Goal: Information Seeking & Learning: Learn about a topic

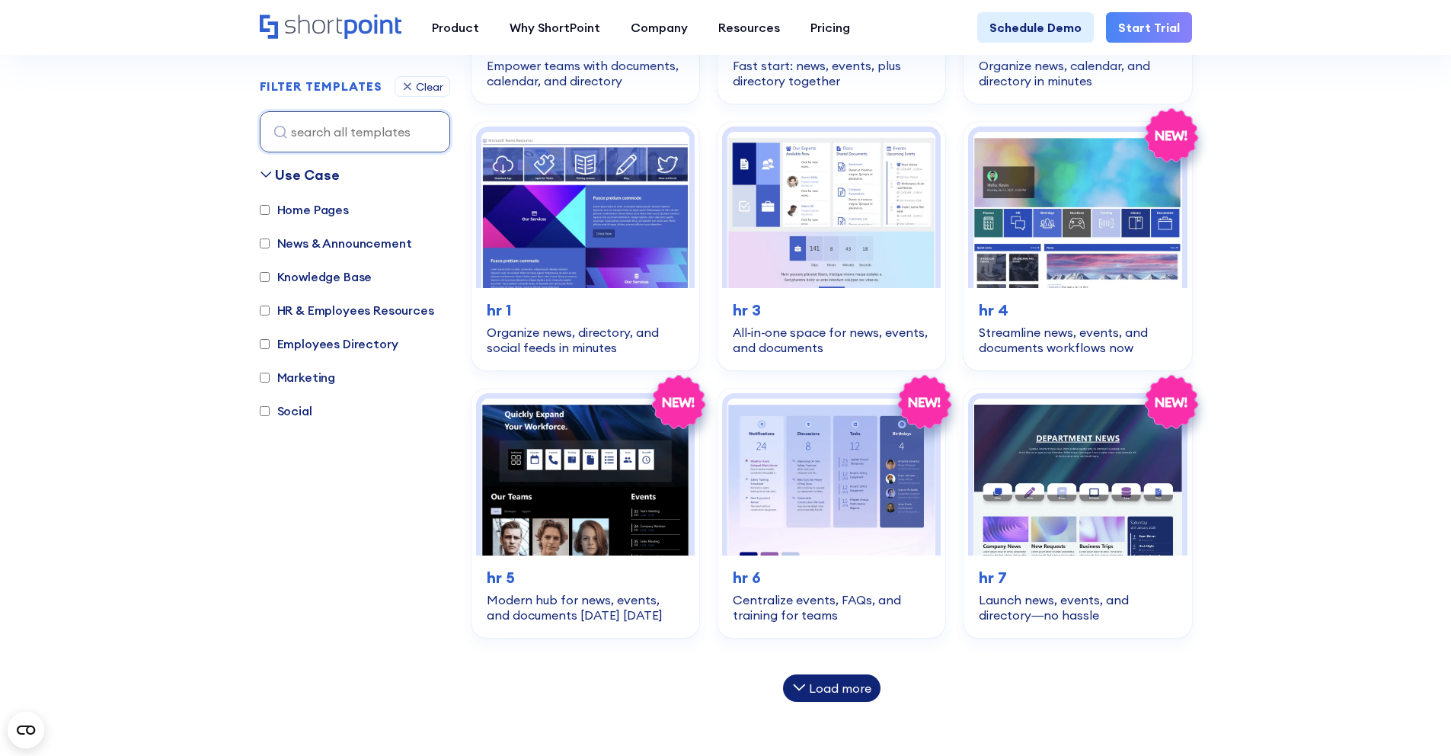
click at [826, 691] on div "Load more" at bounding box center [840, 688] width 62 height 12
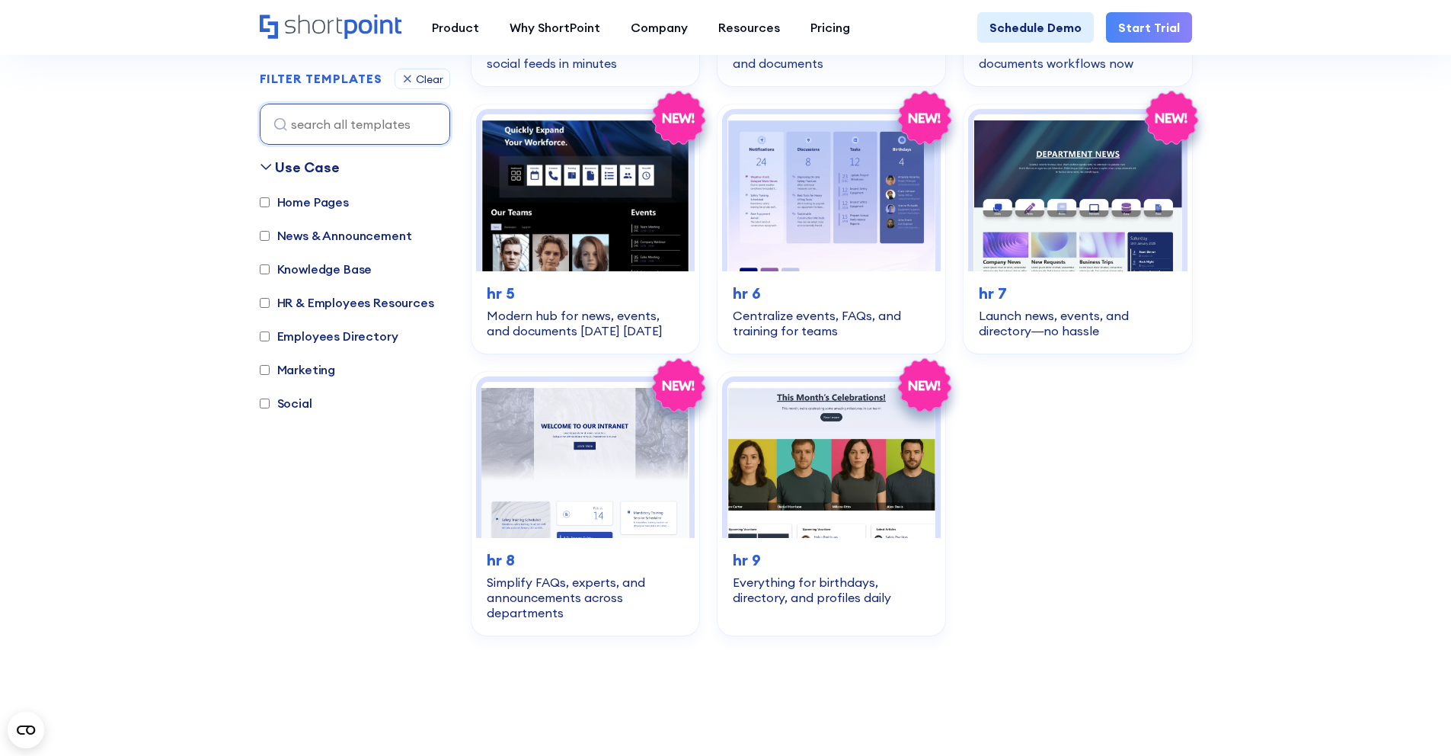
scroll to position [1955, 0]
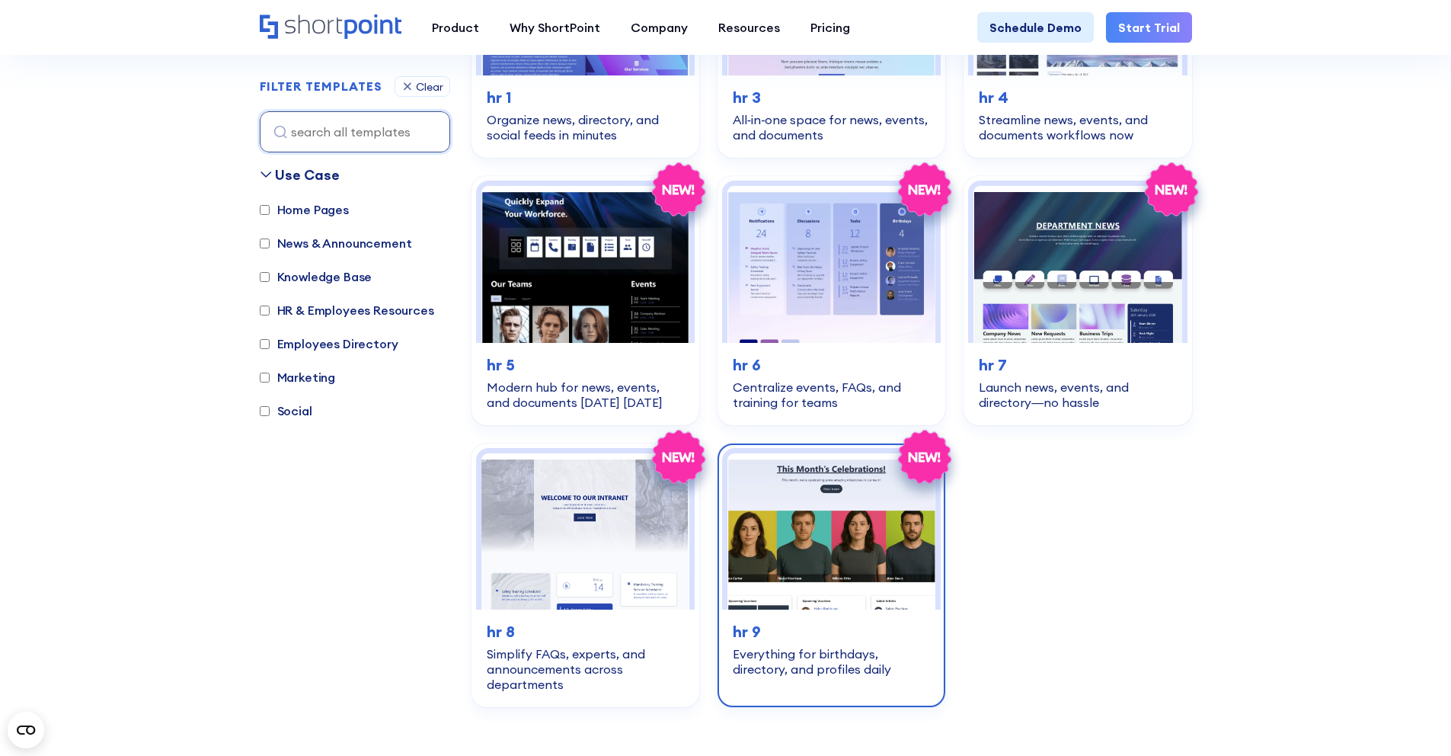
click at [801, 549] on img at bounding box center [831, 531] width 208 height 156
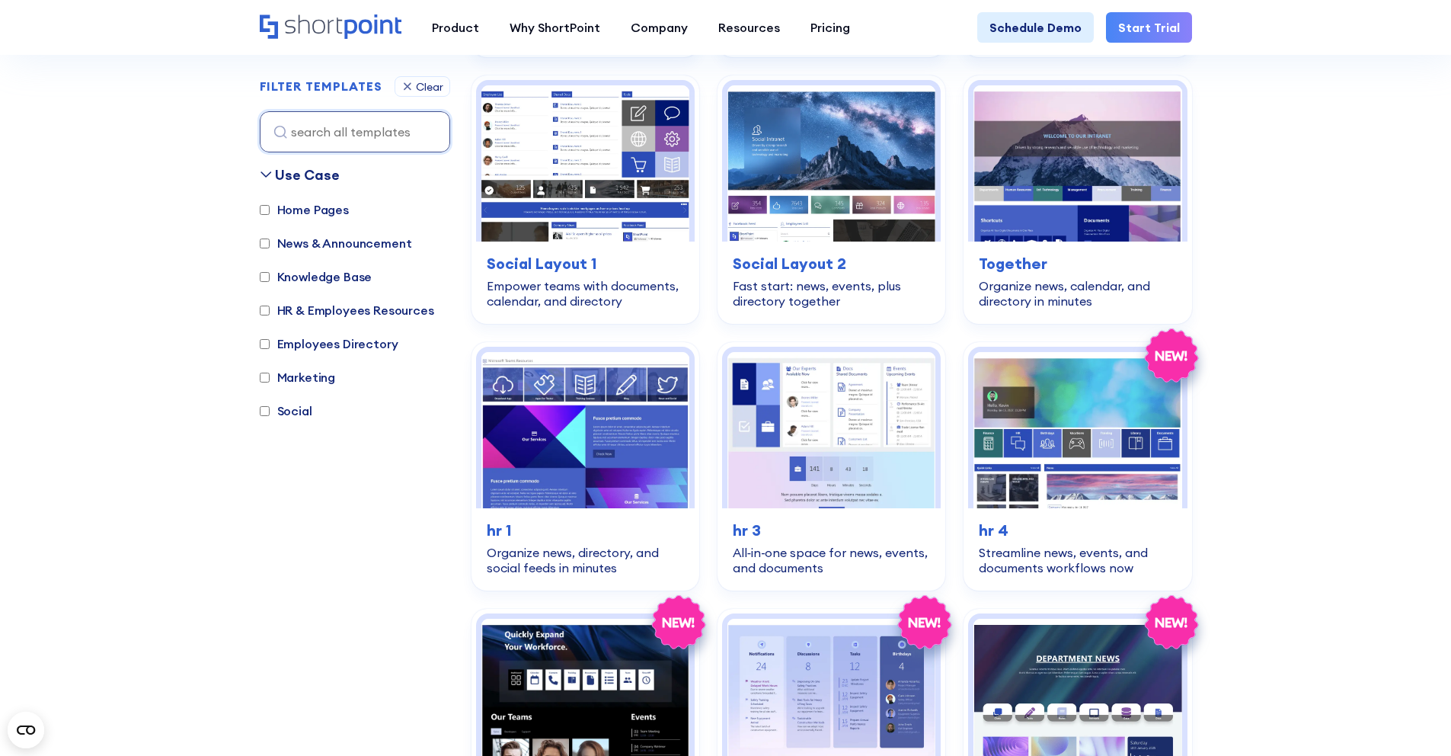
scroll to position [1497, 0]
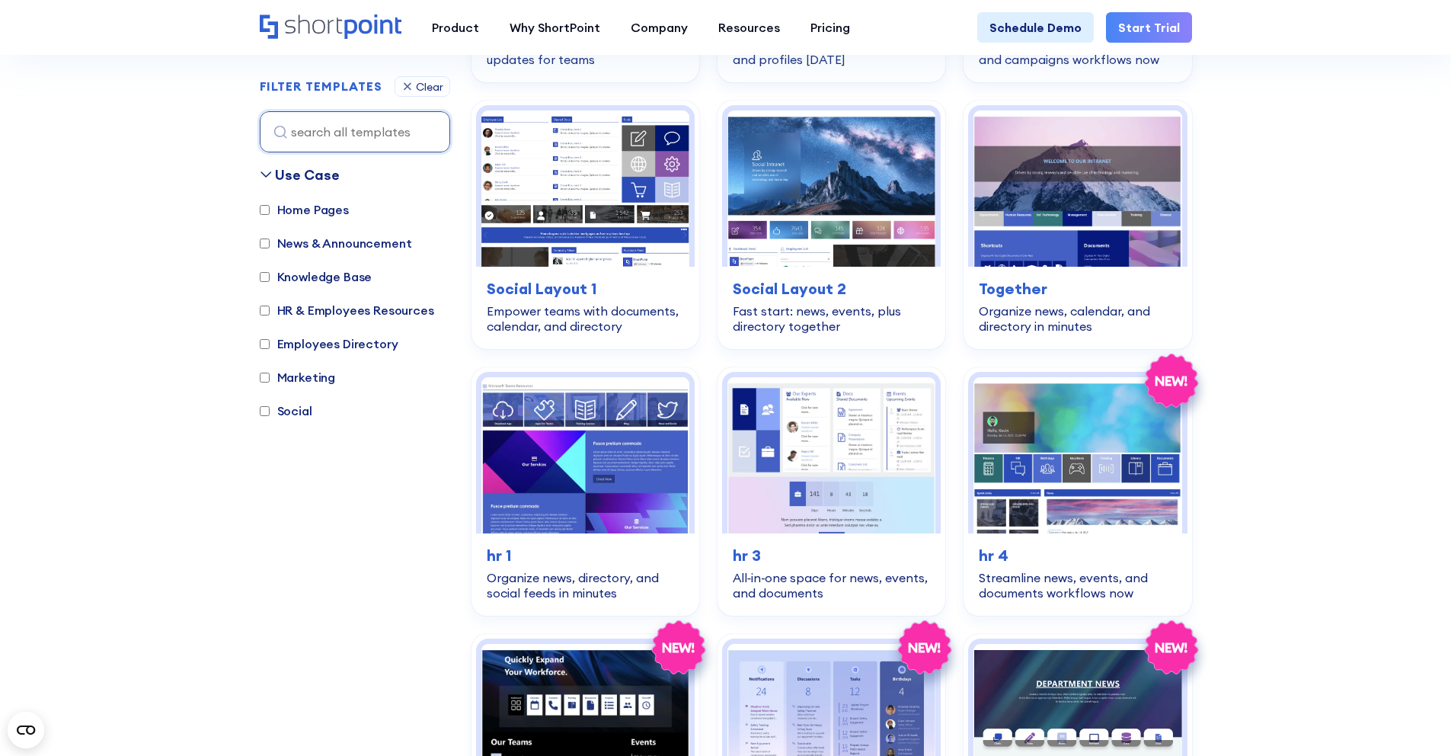
click at [307, 236] on label "News & Announcement" at bounding box center [336, 243] width 152 height 18
click at [270, 238] on input "News & Announcement" at bounding box center [265, 243] width 10 height 10
checkbox input "true"
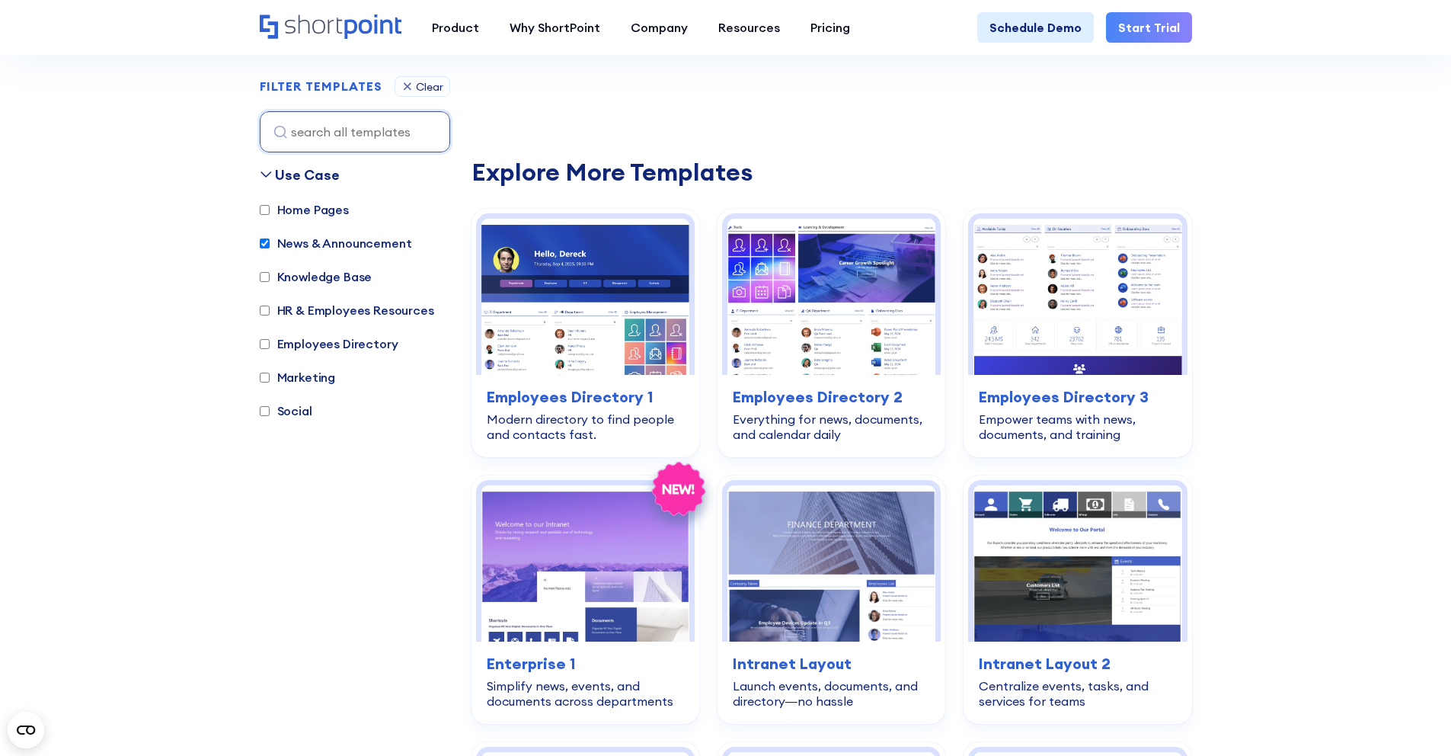
scroll to position [455, 0]
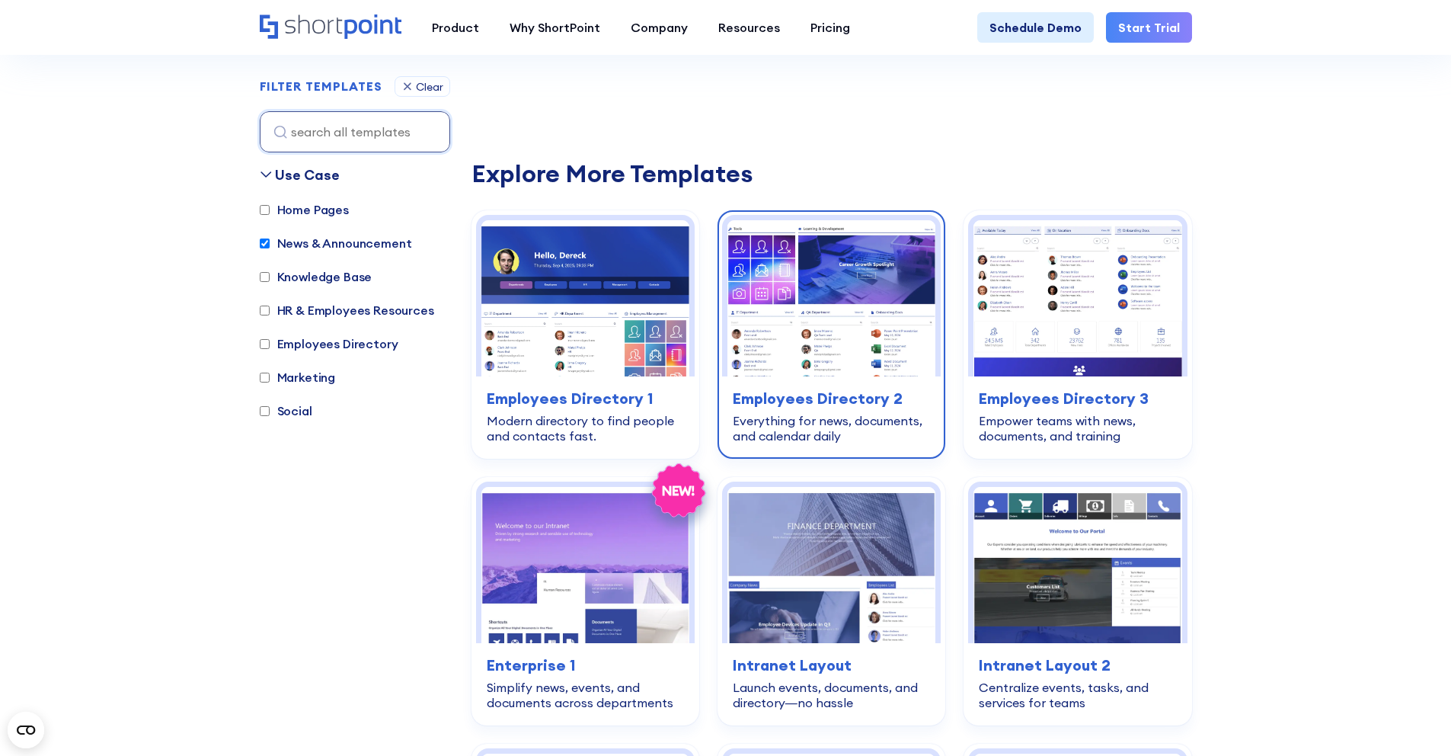
click at [880, 257] on img at bounding box center [831, 298] width 208 height 156
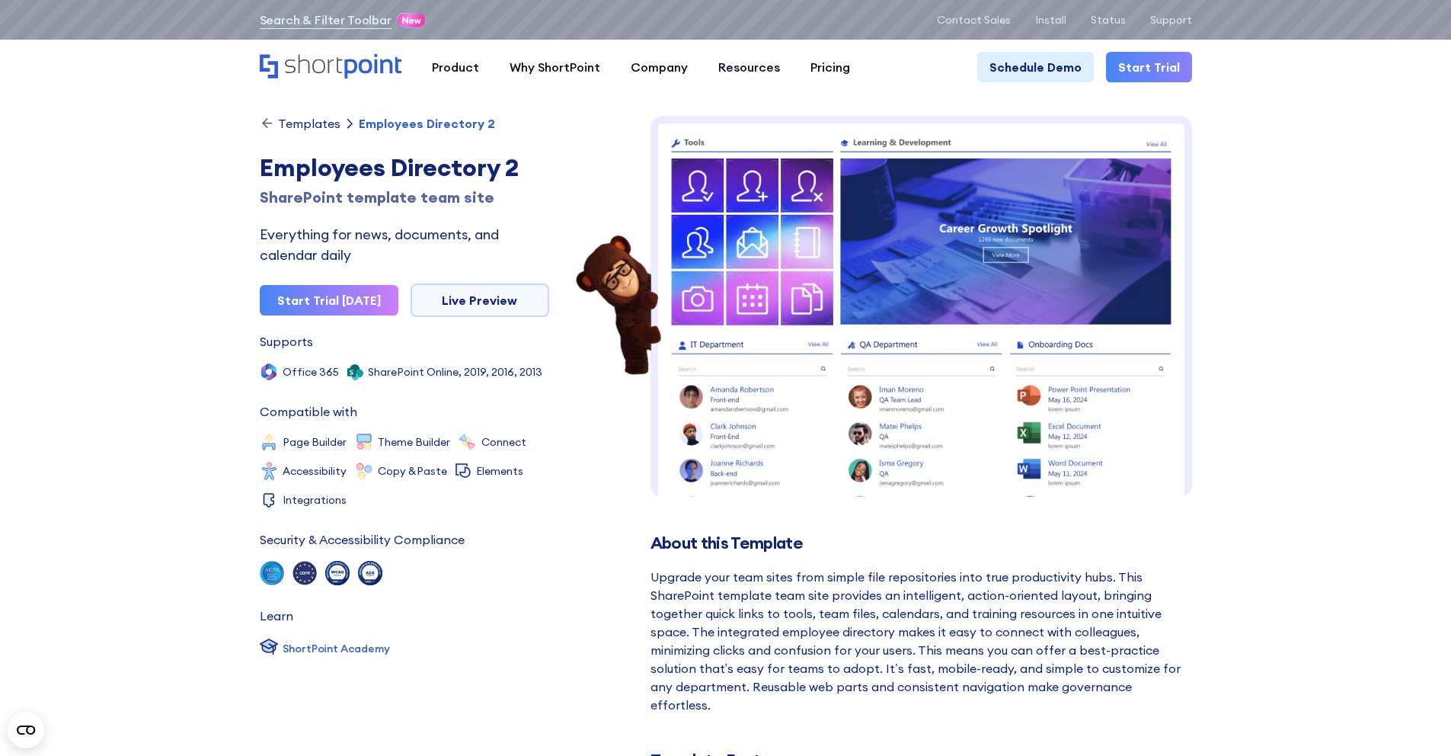
click at [312, 127] on div "Templates" at bounding box center [309, 123] width 62 height 12
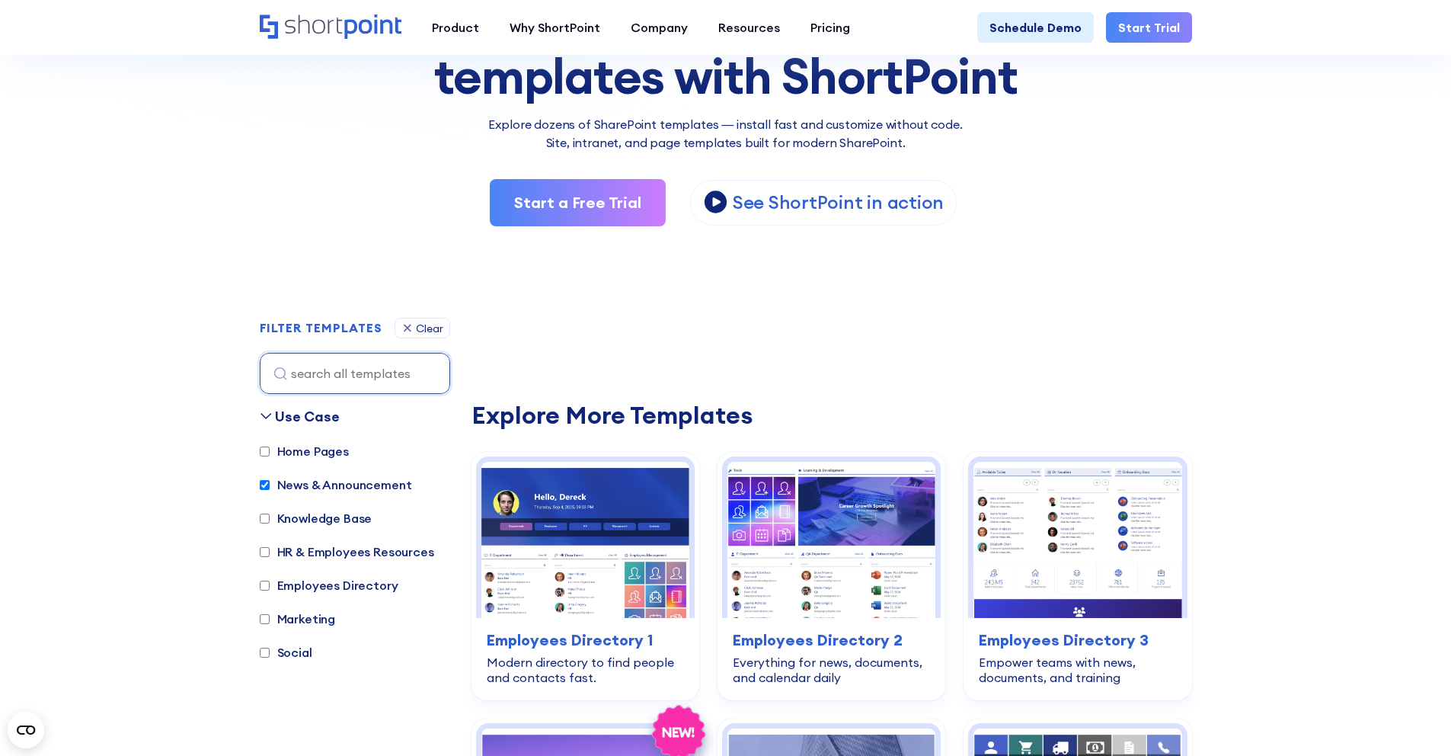
scroll to position [217, 0]
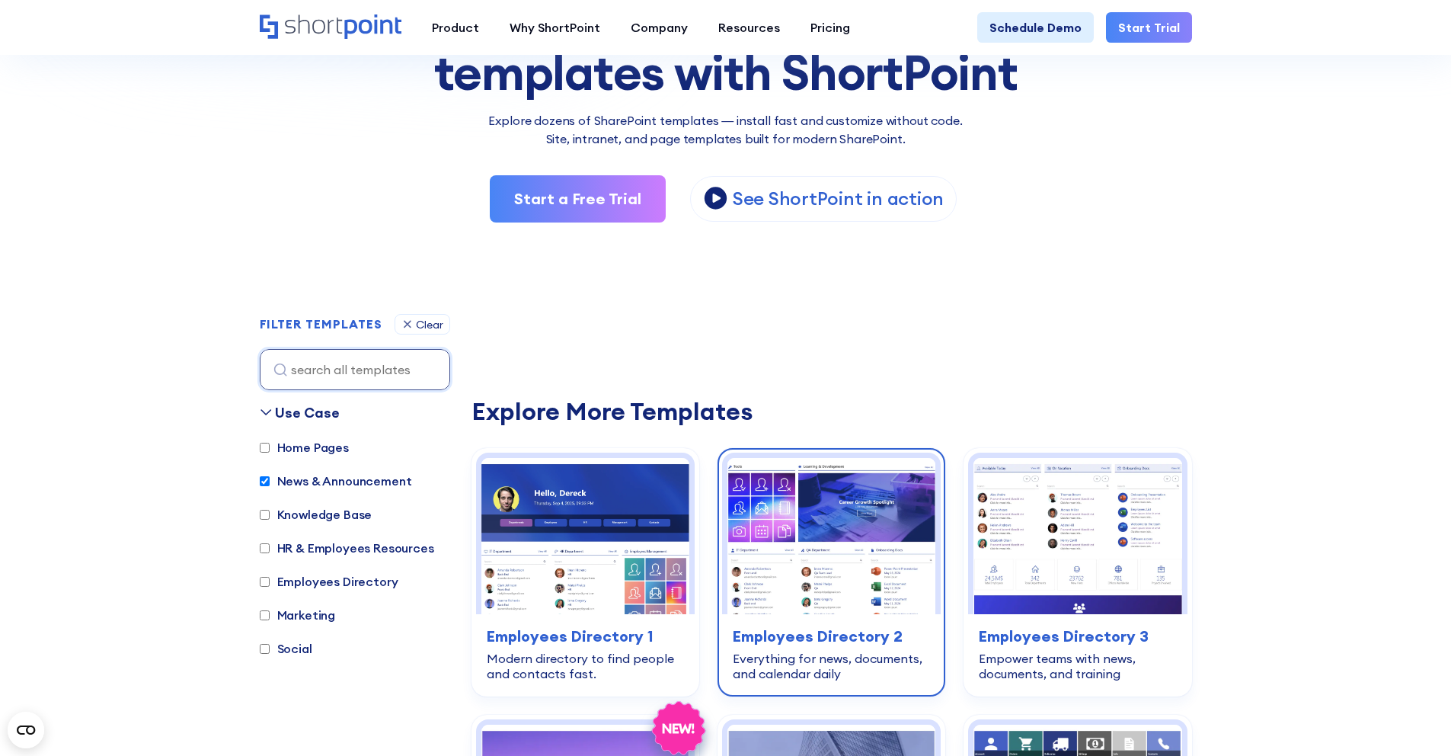
click at [836, 531] on img at bounding box center [831, 536] width 208 height 156
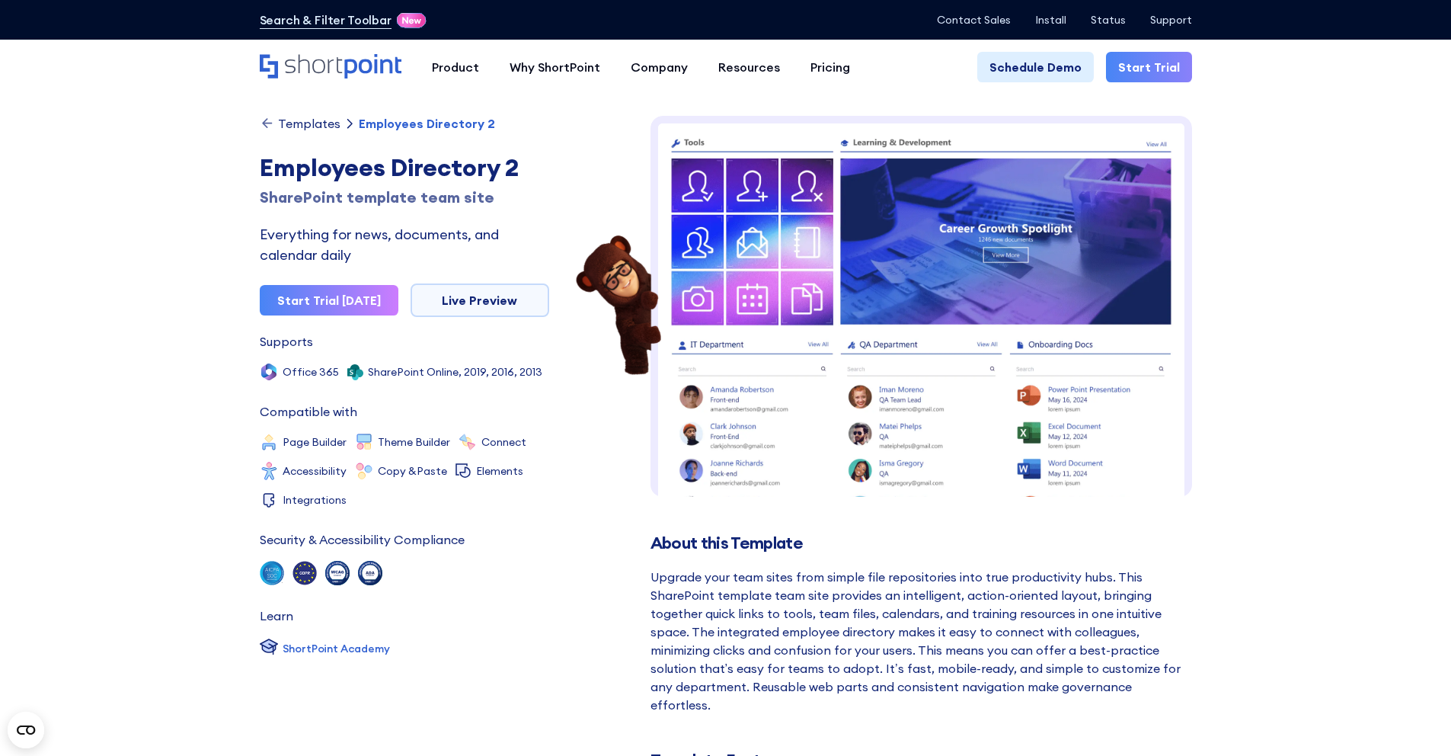
scroll to position [9, 0]
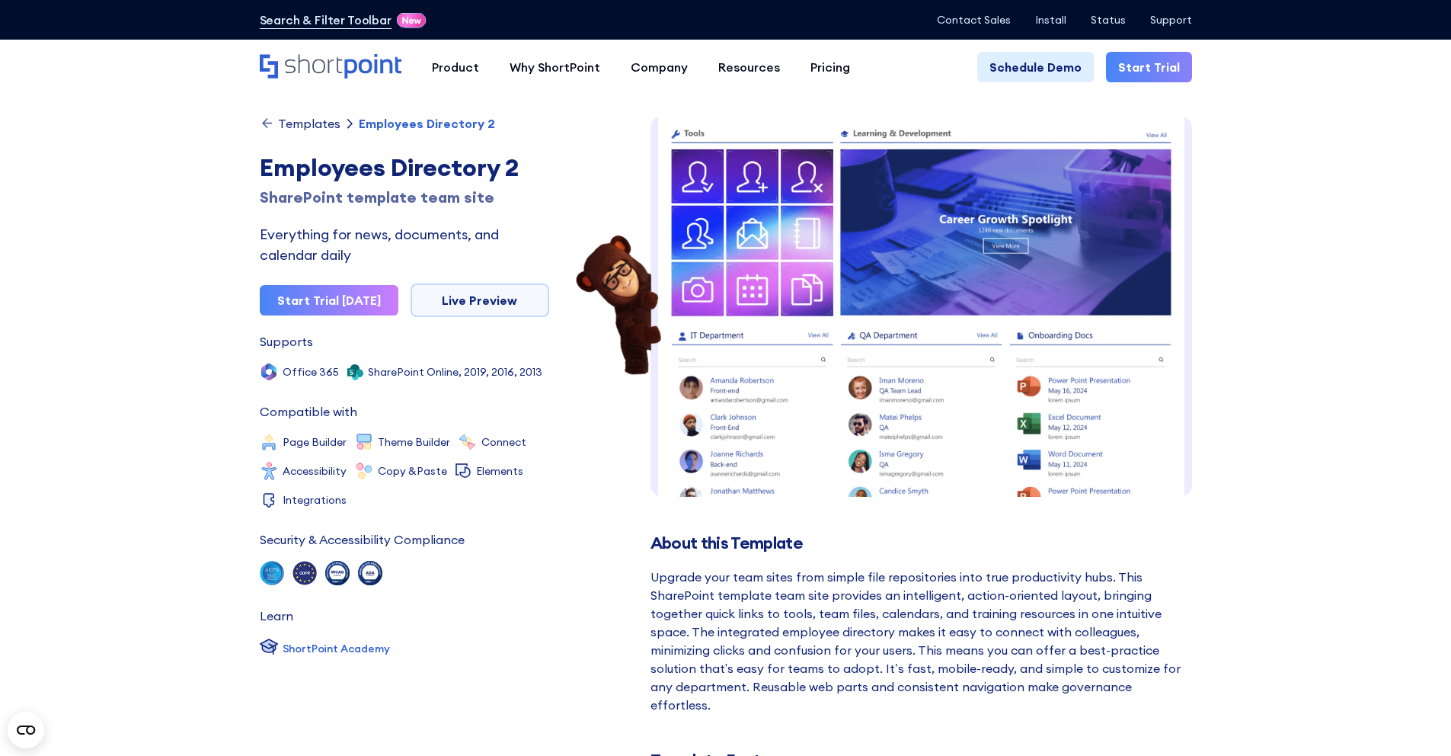
click at [266, 121] on icon at bounding box center [267, 123] width 15 height 15
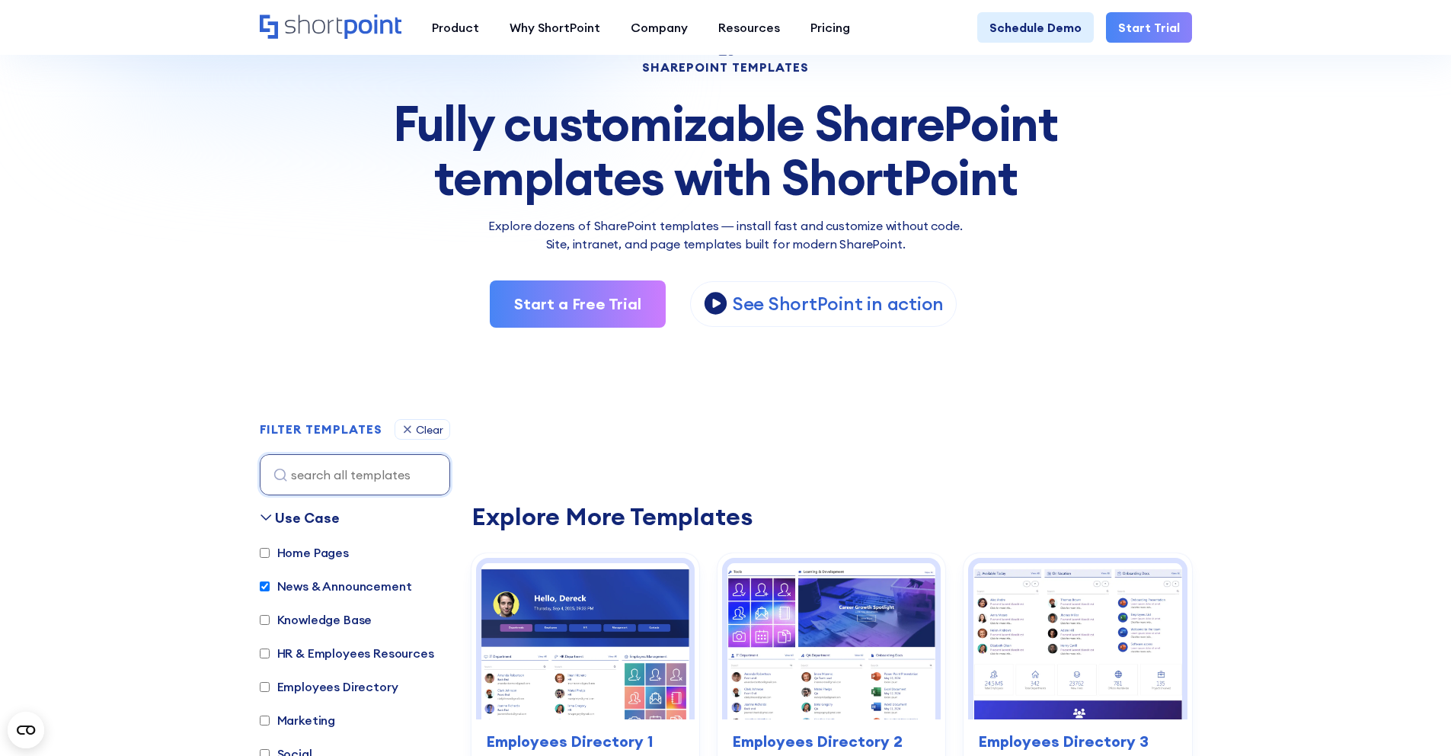
scroll to position [137, 0]
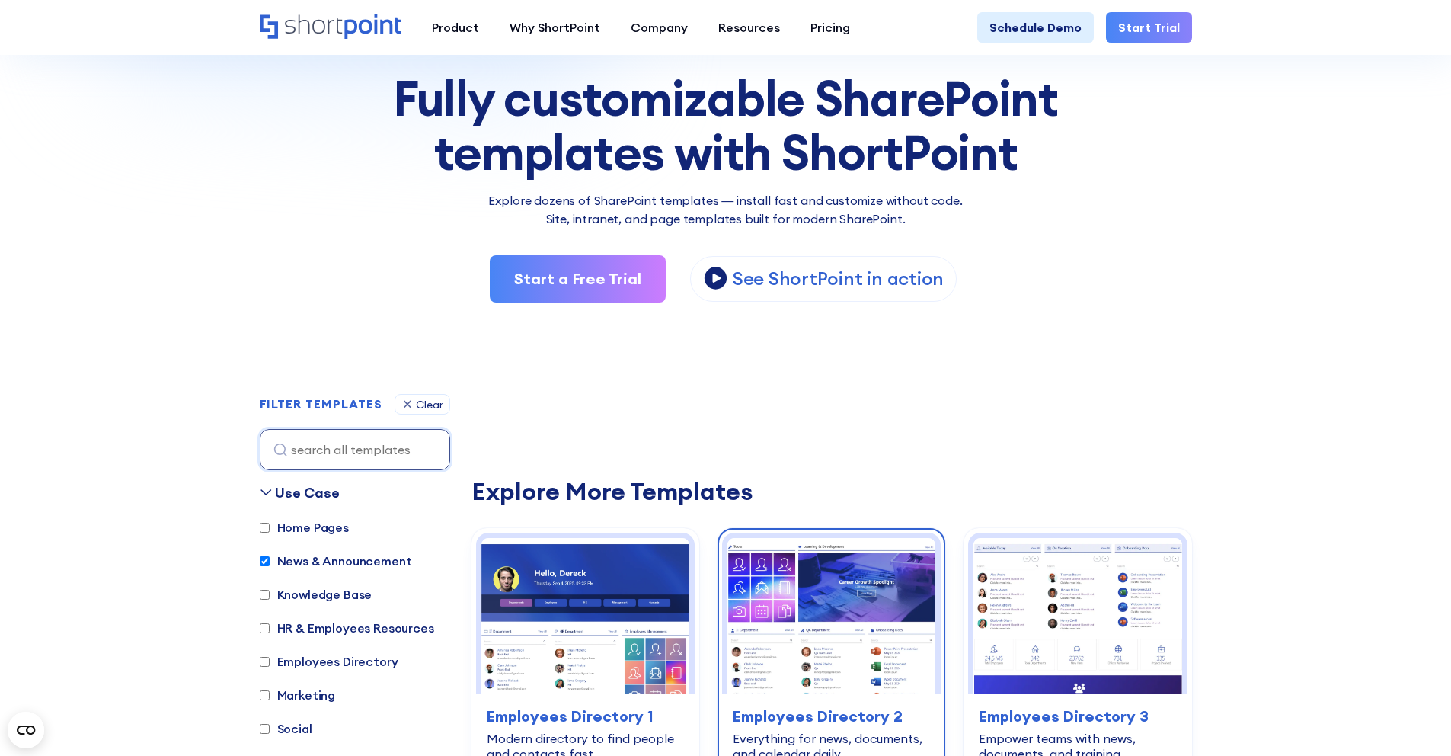
click at [868, 631] on img at bounding box center [831, 616] width 208 height 156
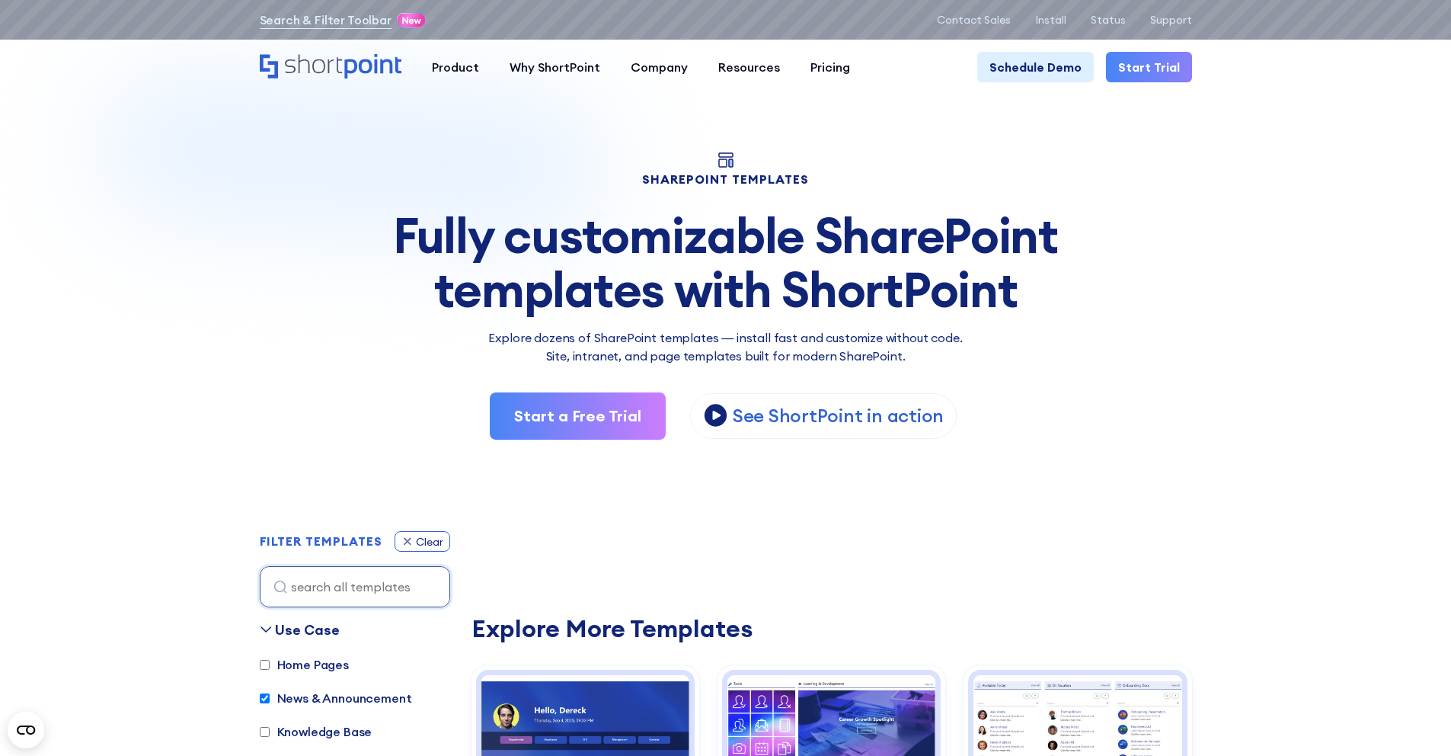
click at [433, 543] on div "Clear" at bounding box center [429, 541] width 27 height 11
checkbox input "false"
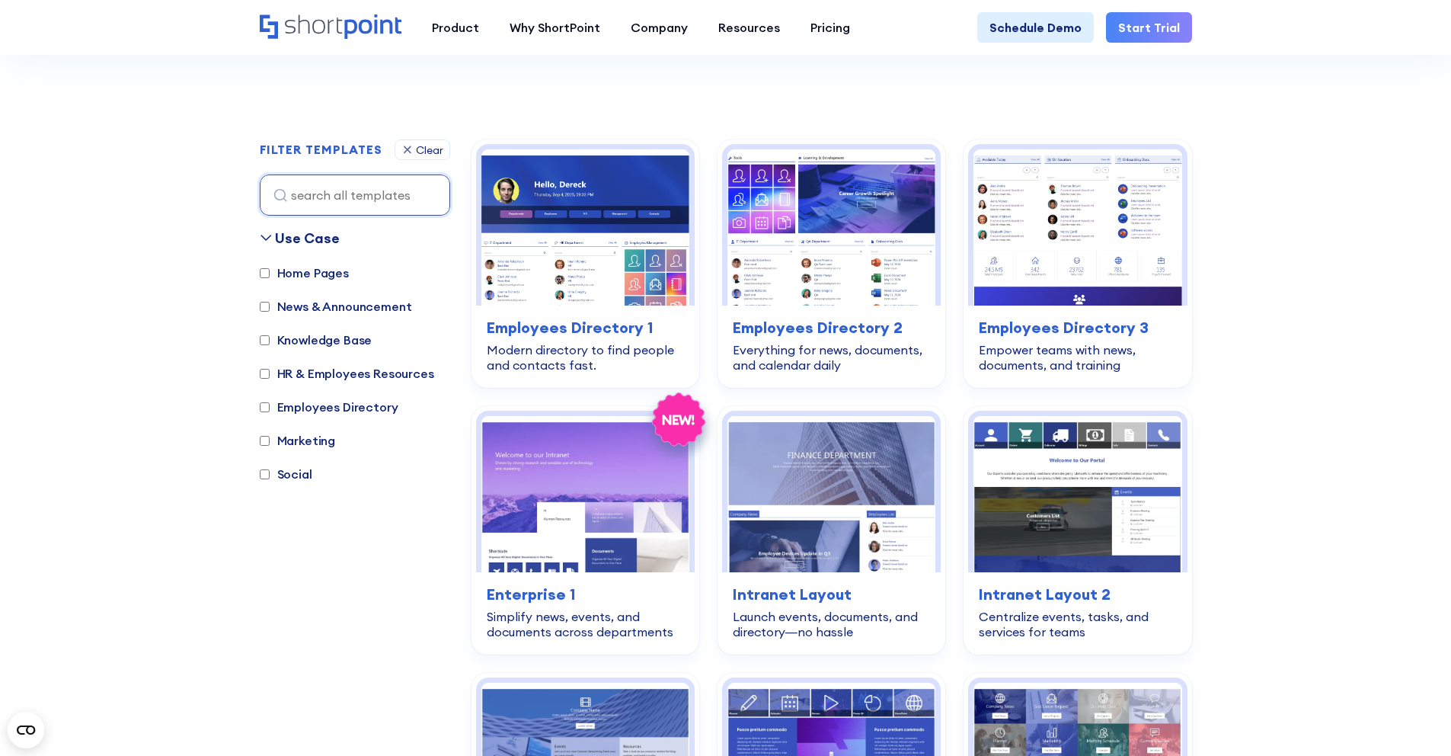
scroll to position [455, 0]
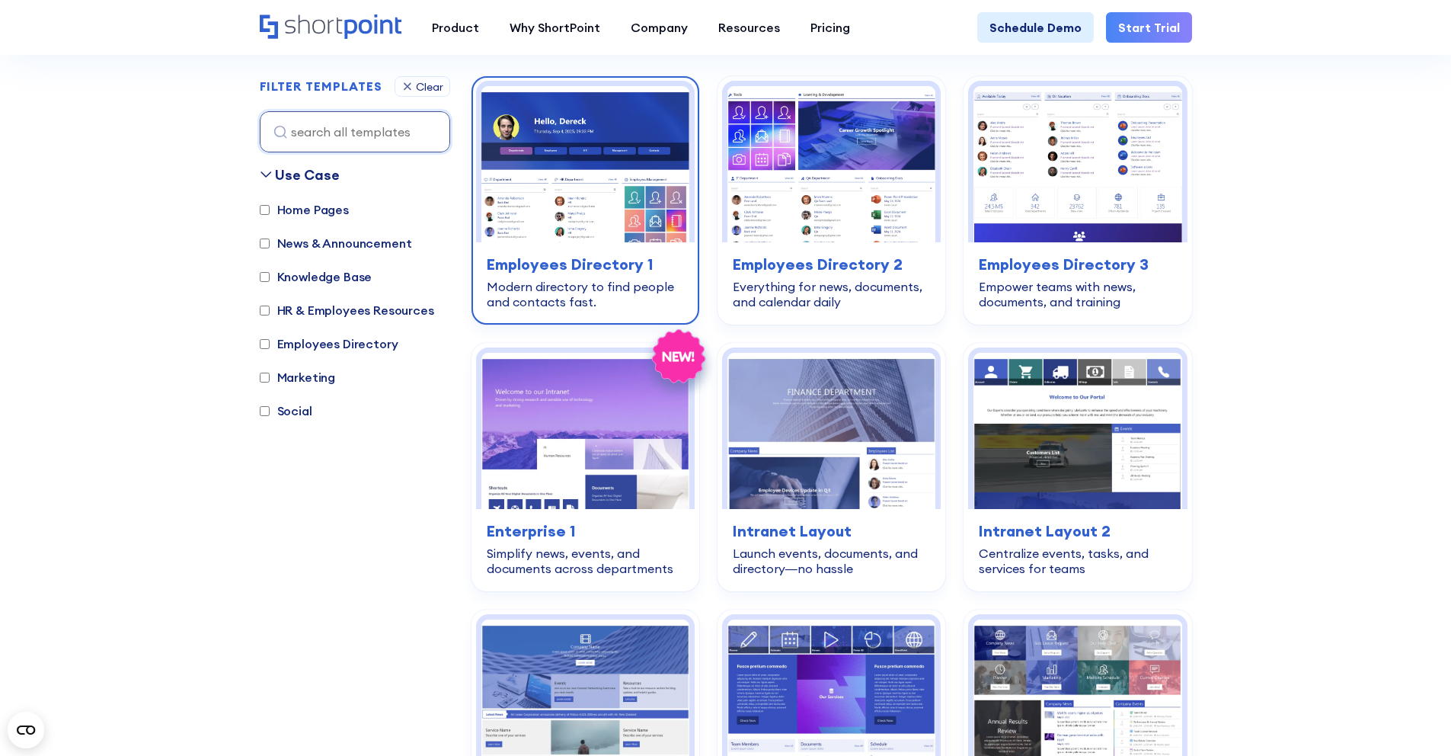
click at [615, 146] on img at bounding box center [585, 164] width 208 height 156
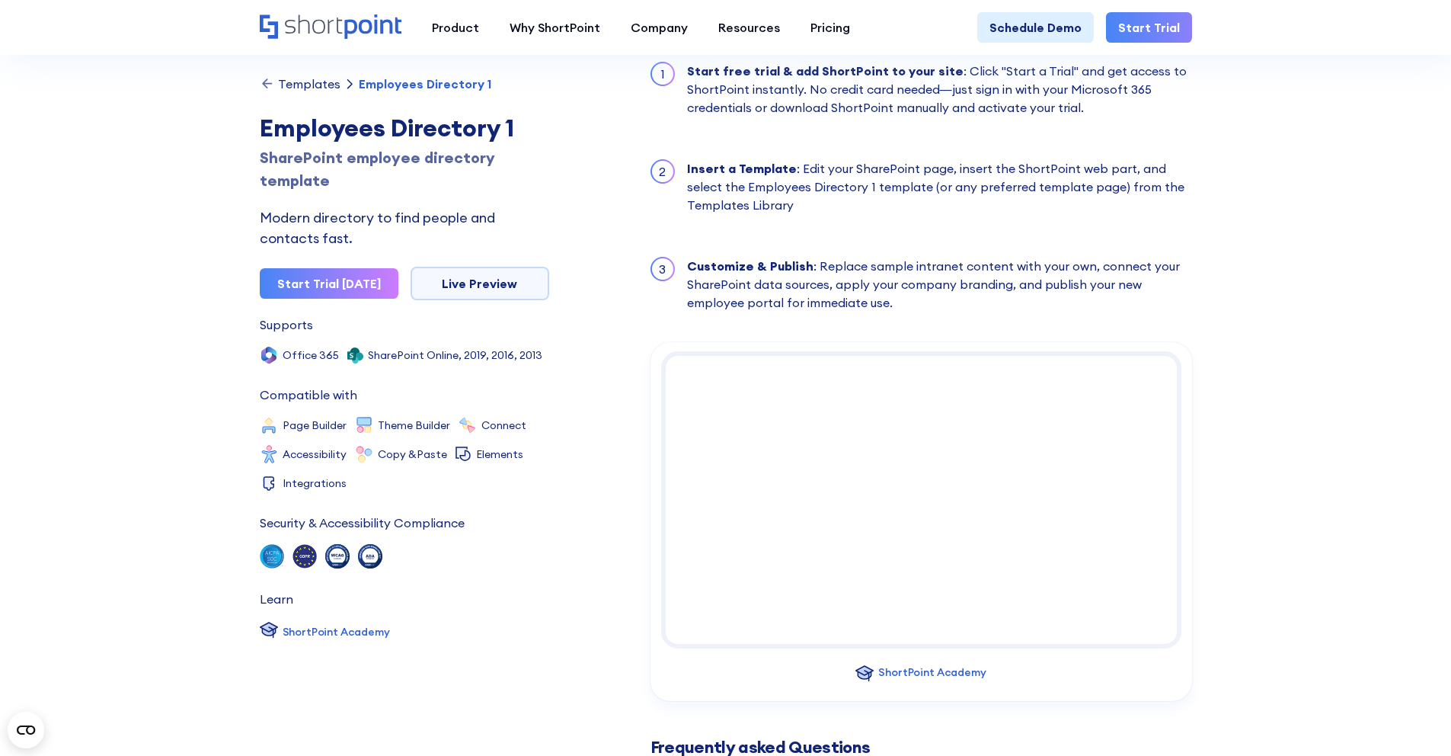
scroll to position [1513, 0]
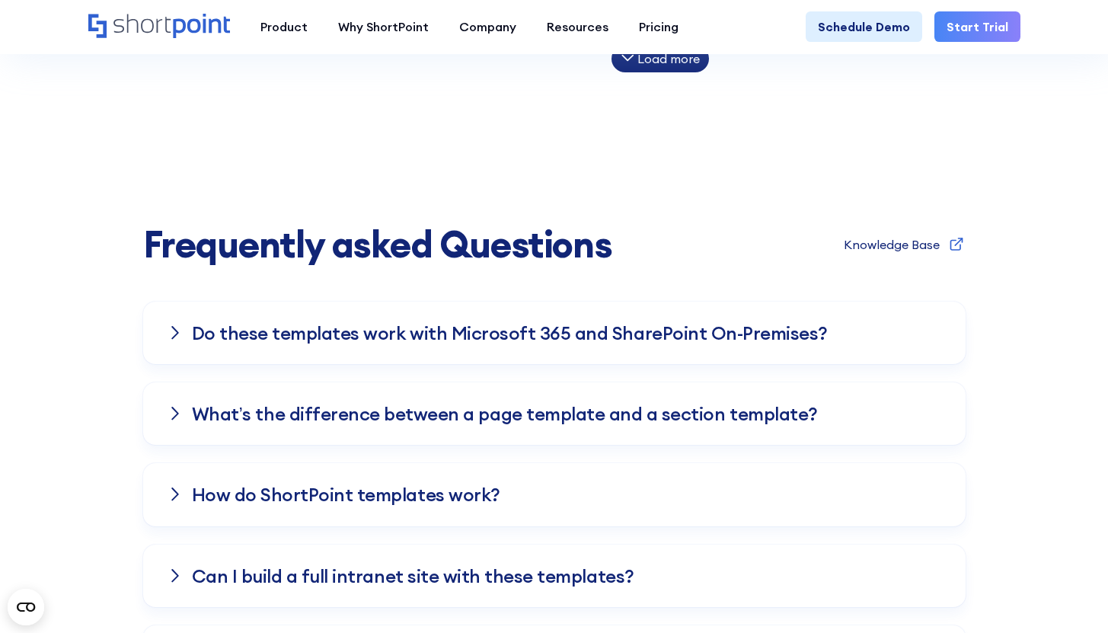
scroll to position [1382, 0]
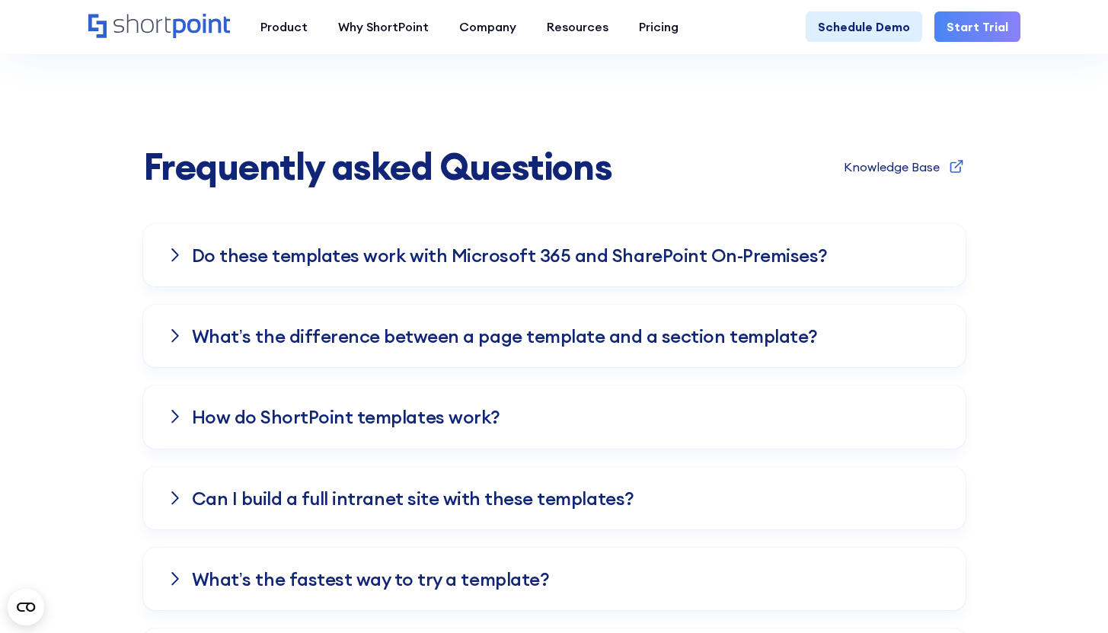
click at [431, 256] on h3 "Do these templates work with Microsoft 365 and SharePoint On-Premises?" at bounding box center [510, 255] width 636 height 20
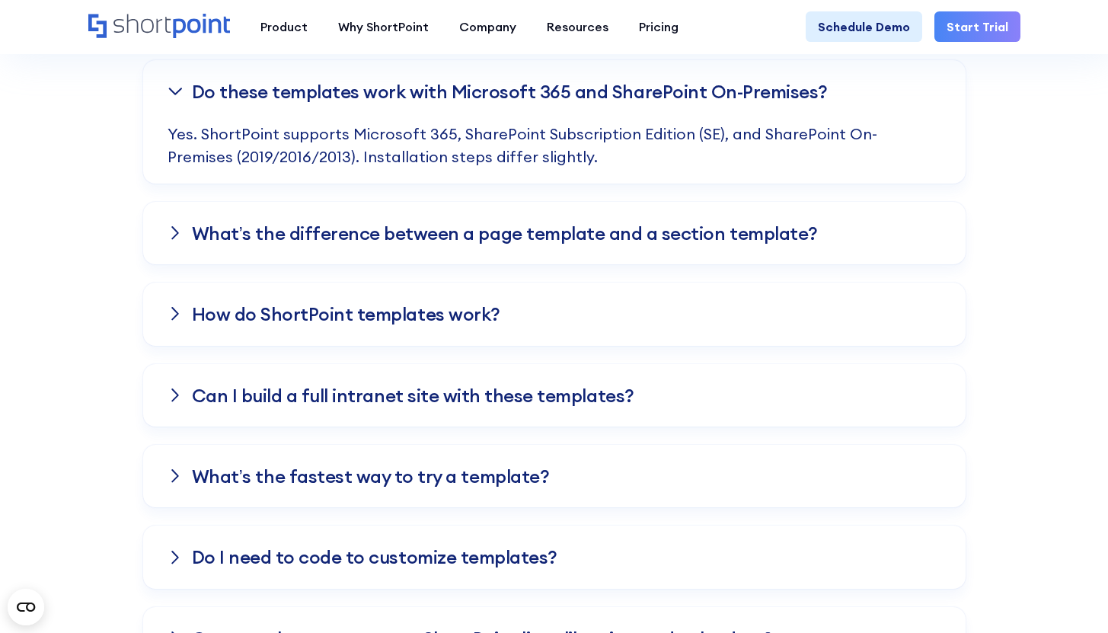
scroll to position [1561, 0]
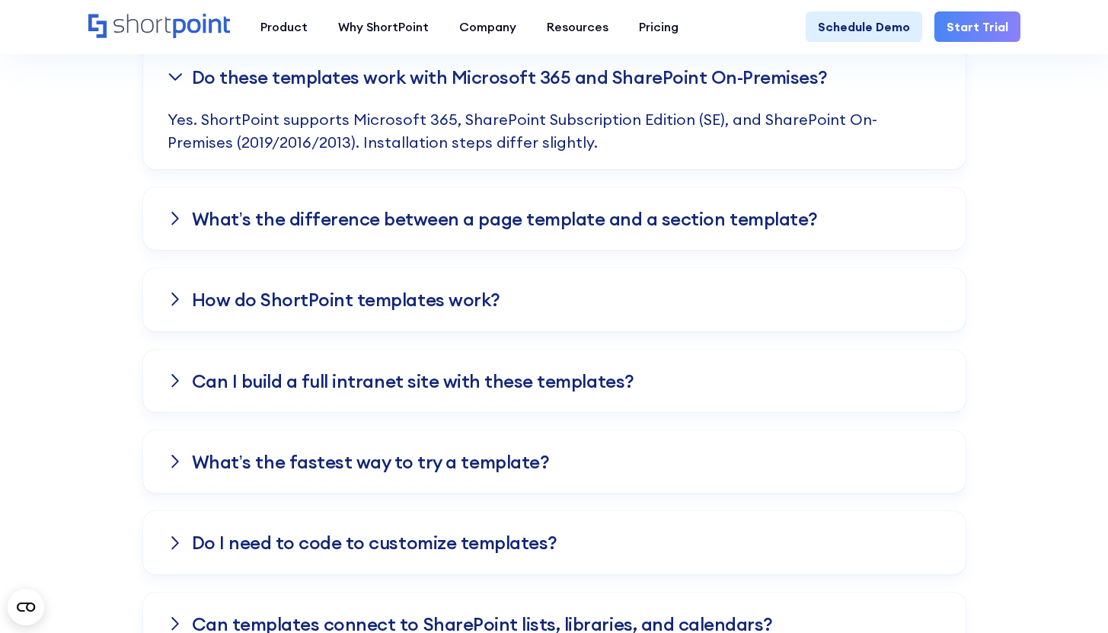
click at [429, 225] on h3 "What’s the difference between a page template and a section template?" at bounding box center [505, 219] width 626 height 20
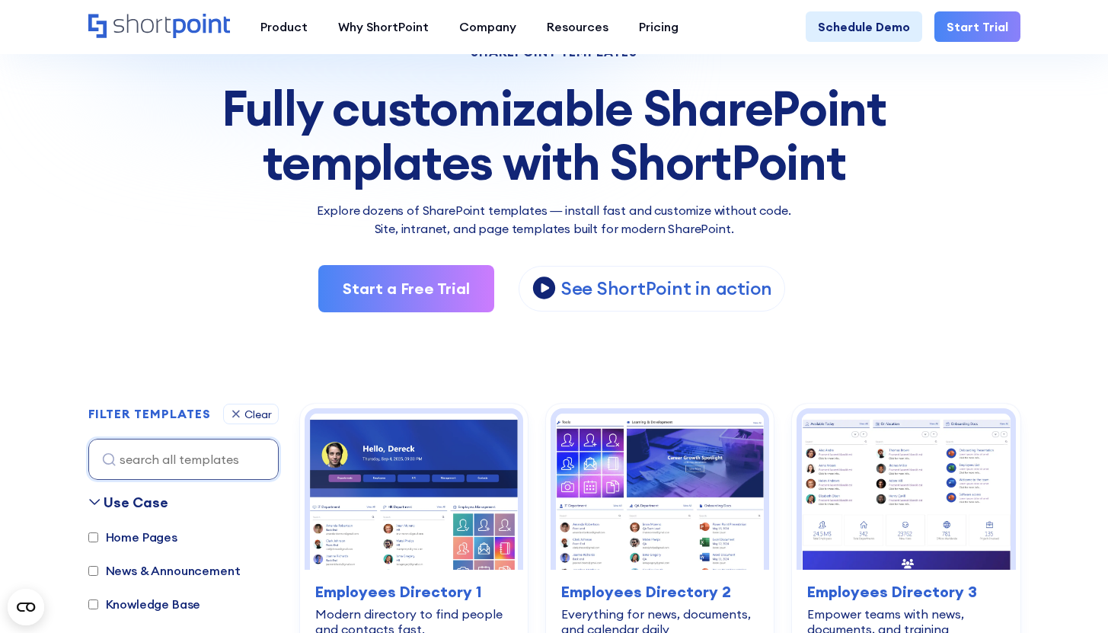
scroll to position [438, 0]
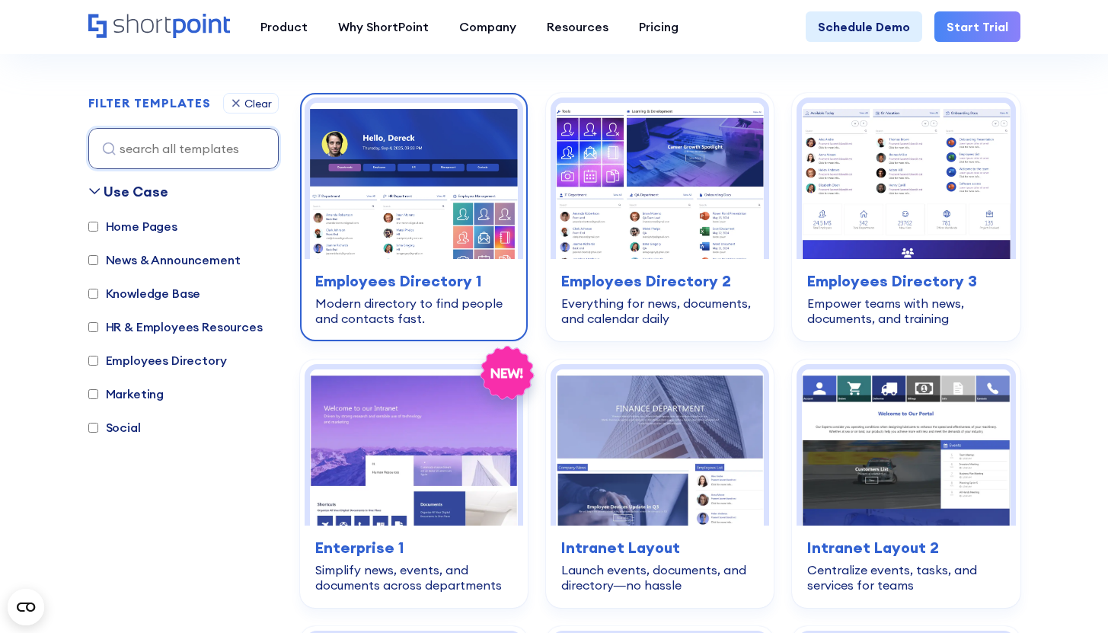
click at [361, 233] on img at bounding box center [414, 181] width 208 height 156
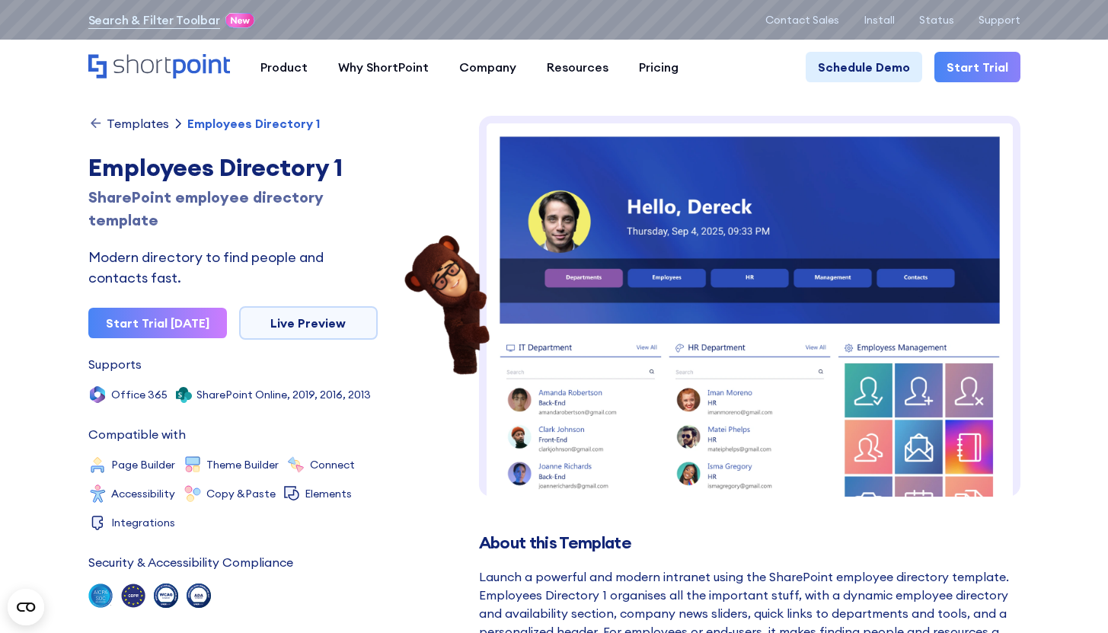
click at [110, 129] on div "Templates" at bounding box center [138, 123] width 62 height 12
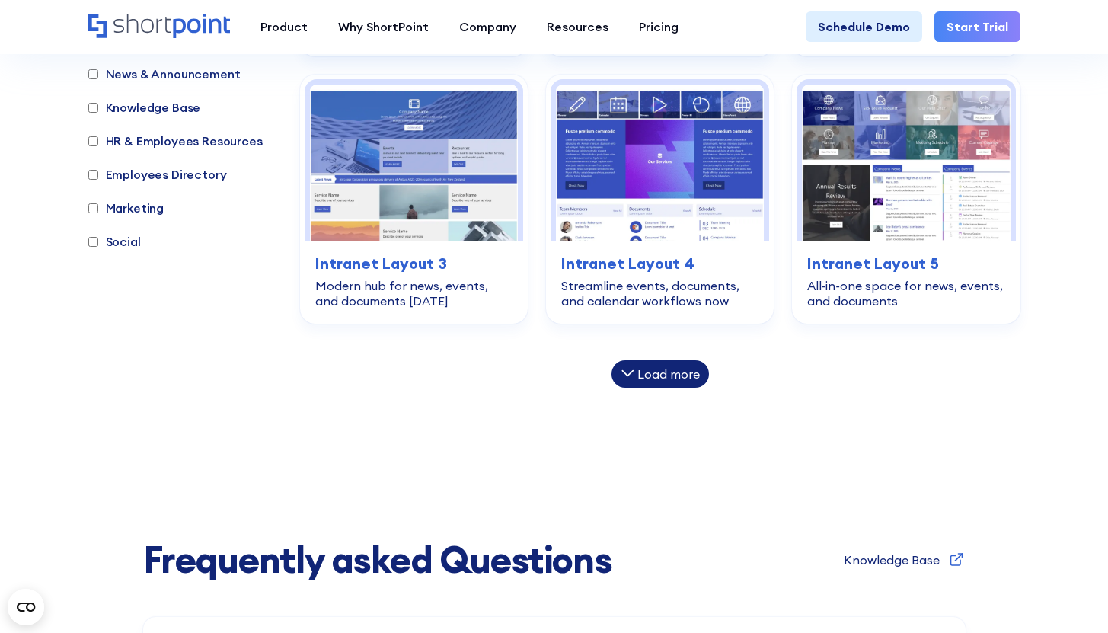
scroll to position [990, 0]
click at [645, 381] on div "Load more" at bounding box center [660, 372] width 97 height 27
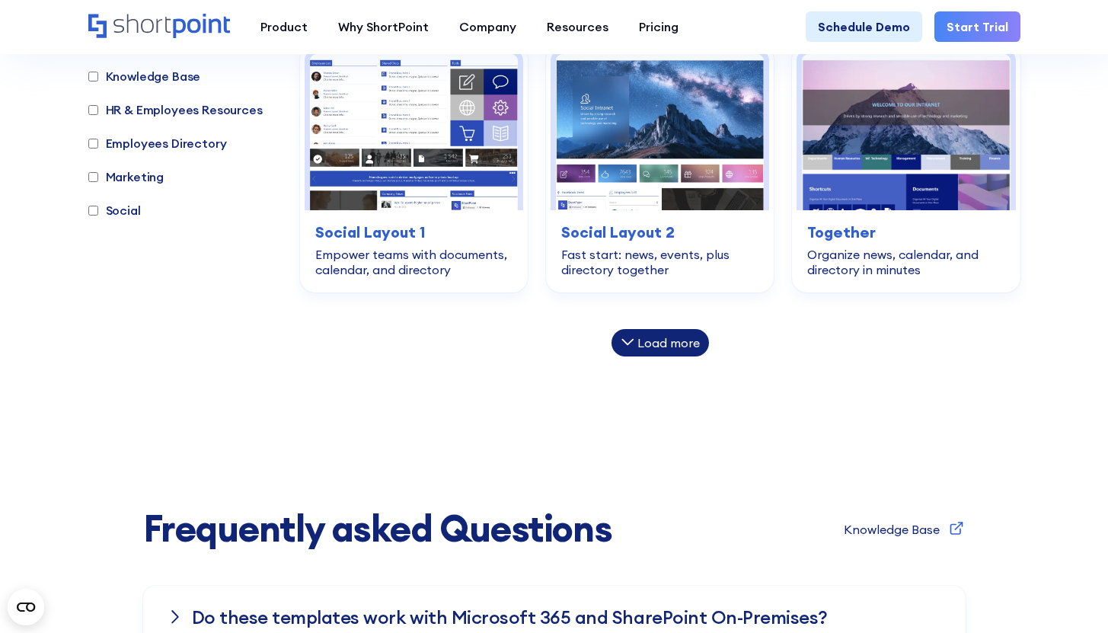
scroll to position [1572, 0]
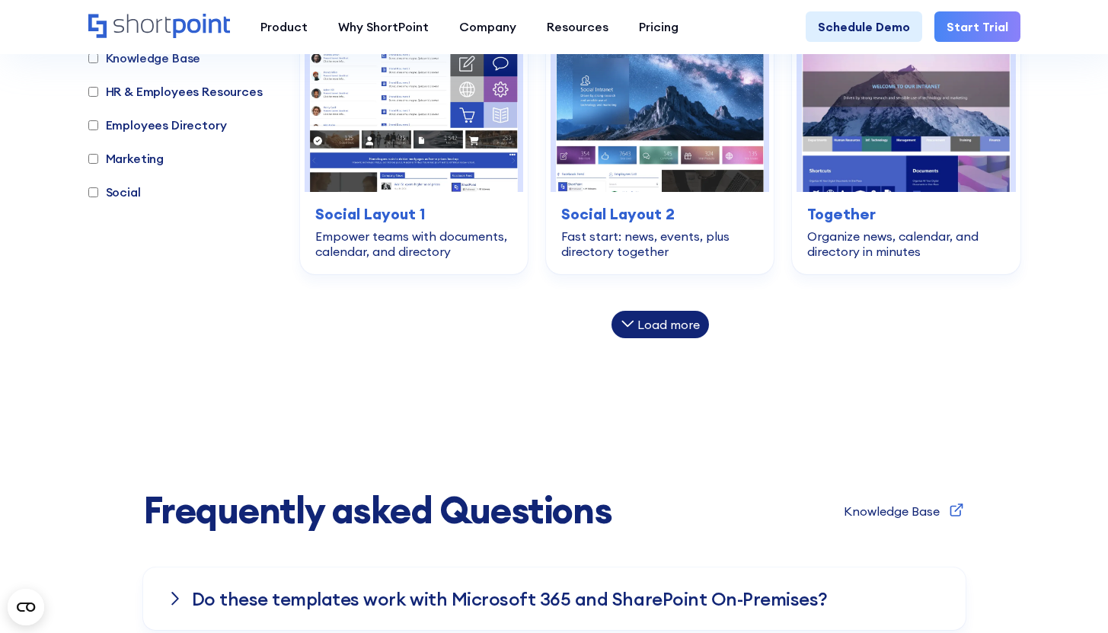
click at [656, 321] on div "Load more" at bounding box center [668, 324] width 62 height 12
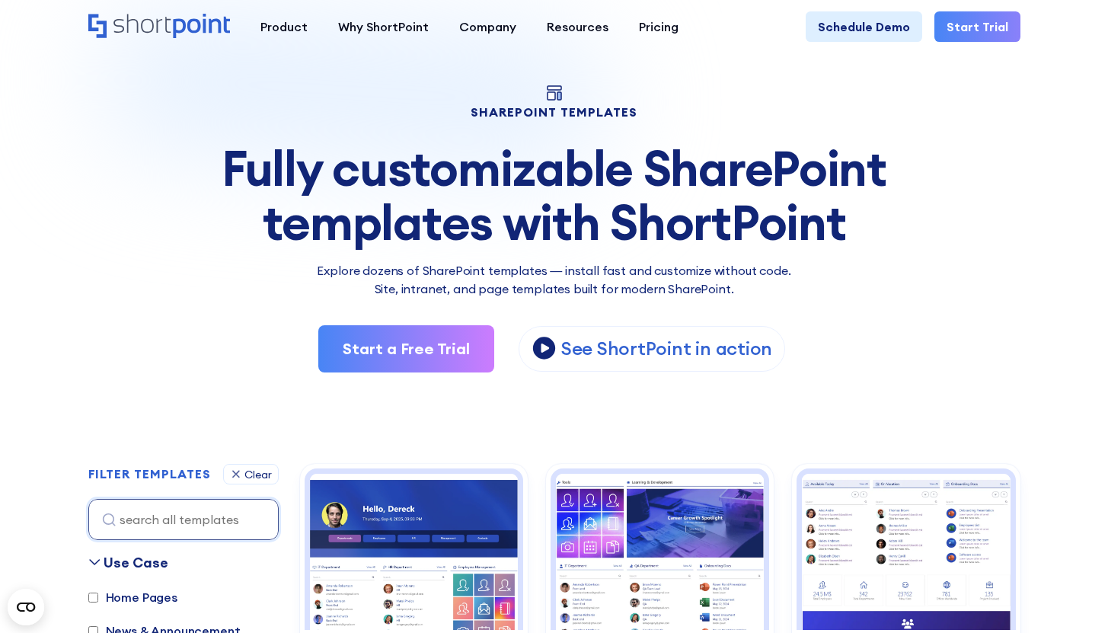
scroll to position [0, 0]
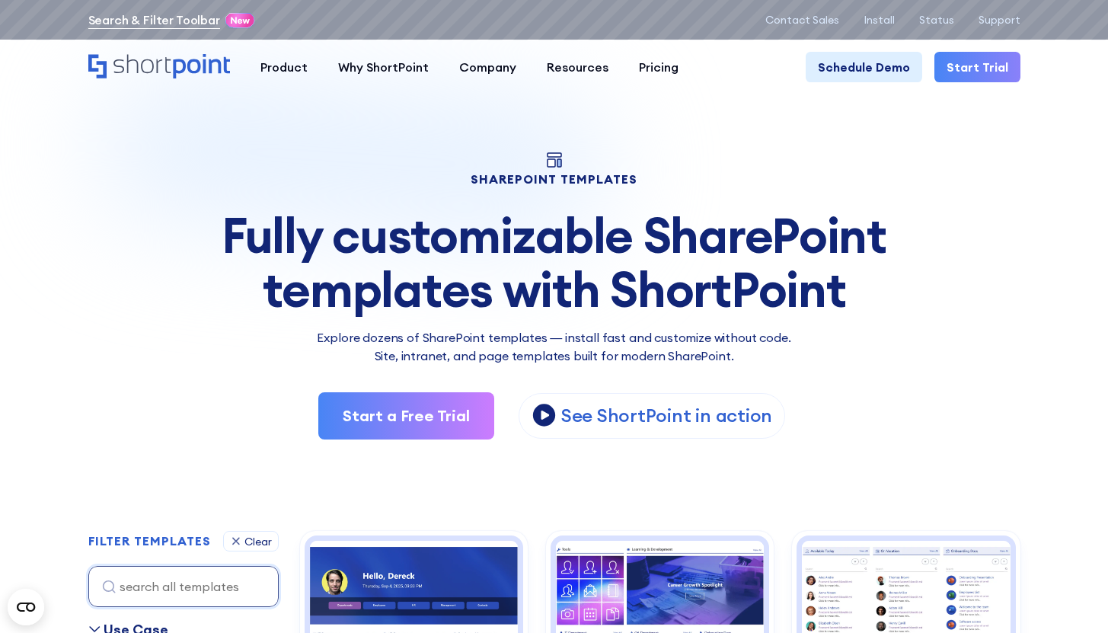
click at [195, 24] on link "Search & Filter Toolbar" at bounding box center [154, 20] width 132 height 18
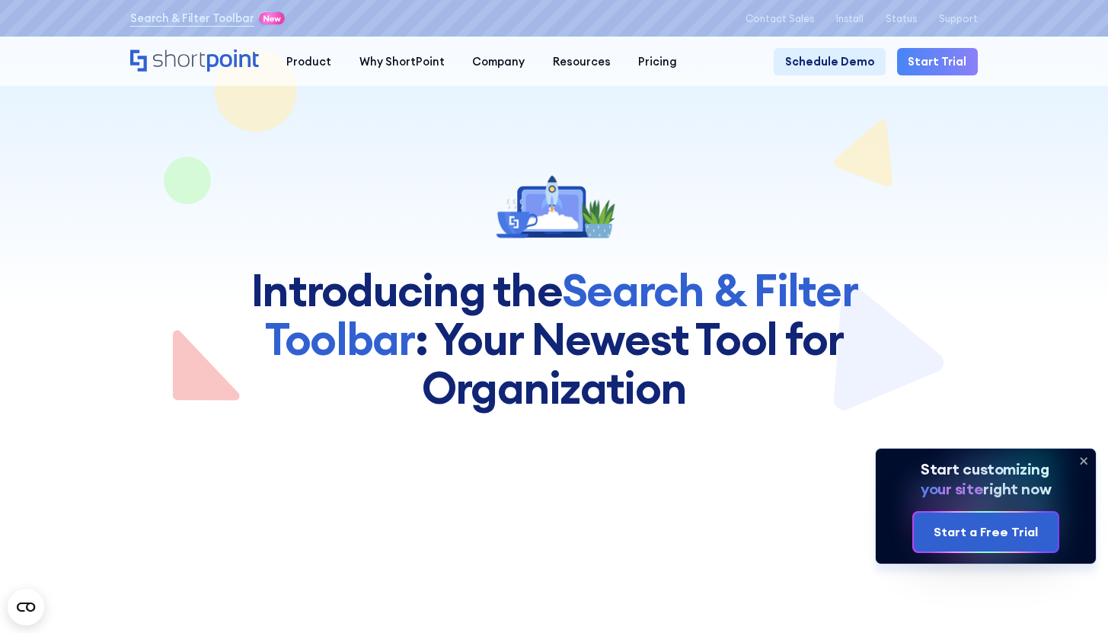
click at [232, 66] on icon "Home" at bounding box center [233, 61] width 52 height 22
